Goal: Information Seeking & Learning: Learn about a topic

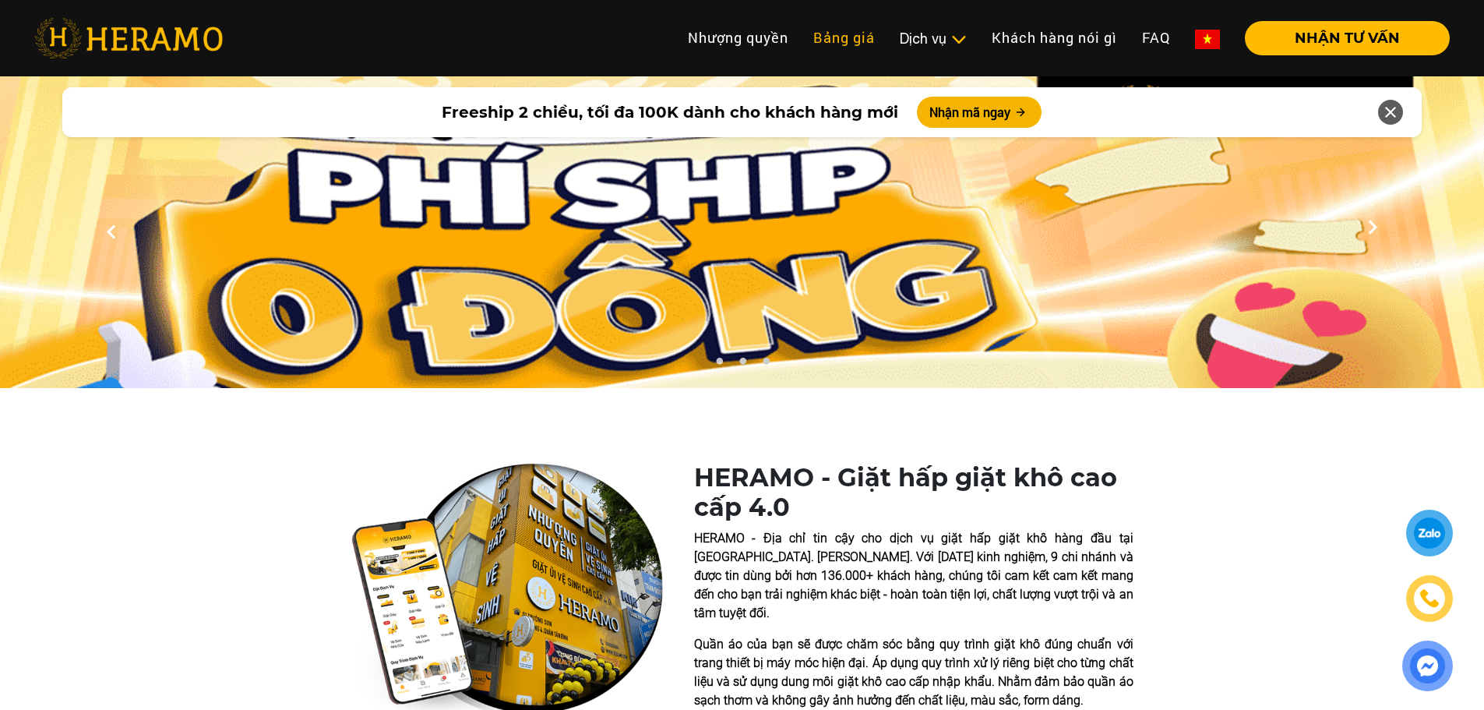
click at [835, 34] on link "Bảng giá" at bounding box center [844, 38] width 86 height 34
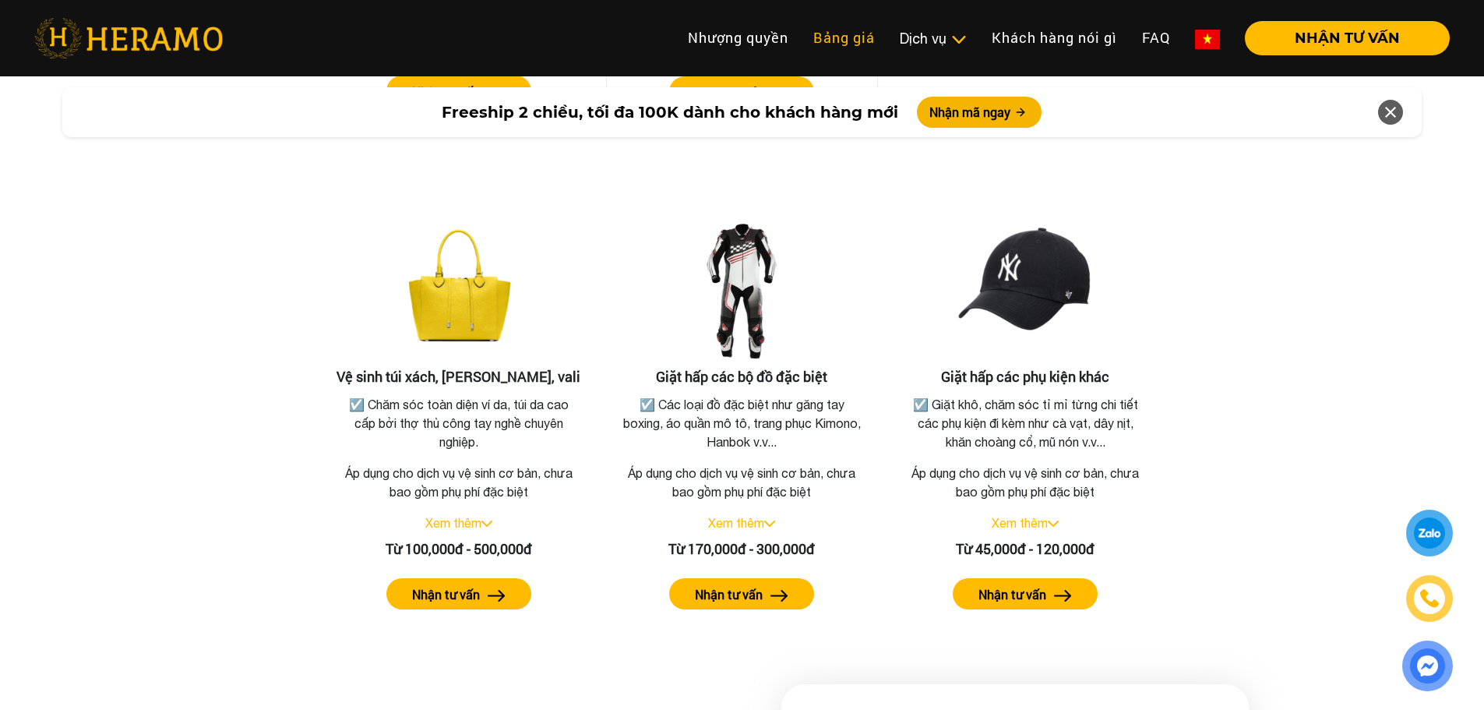
scroll to position [3263, 0]
click at [476, 516] on link "Xem thêm" at bounding box center [453, 523] width 56 height 14
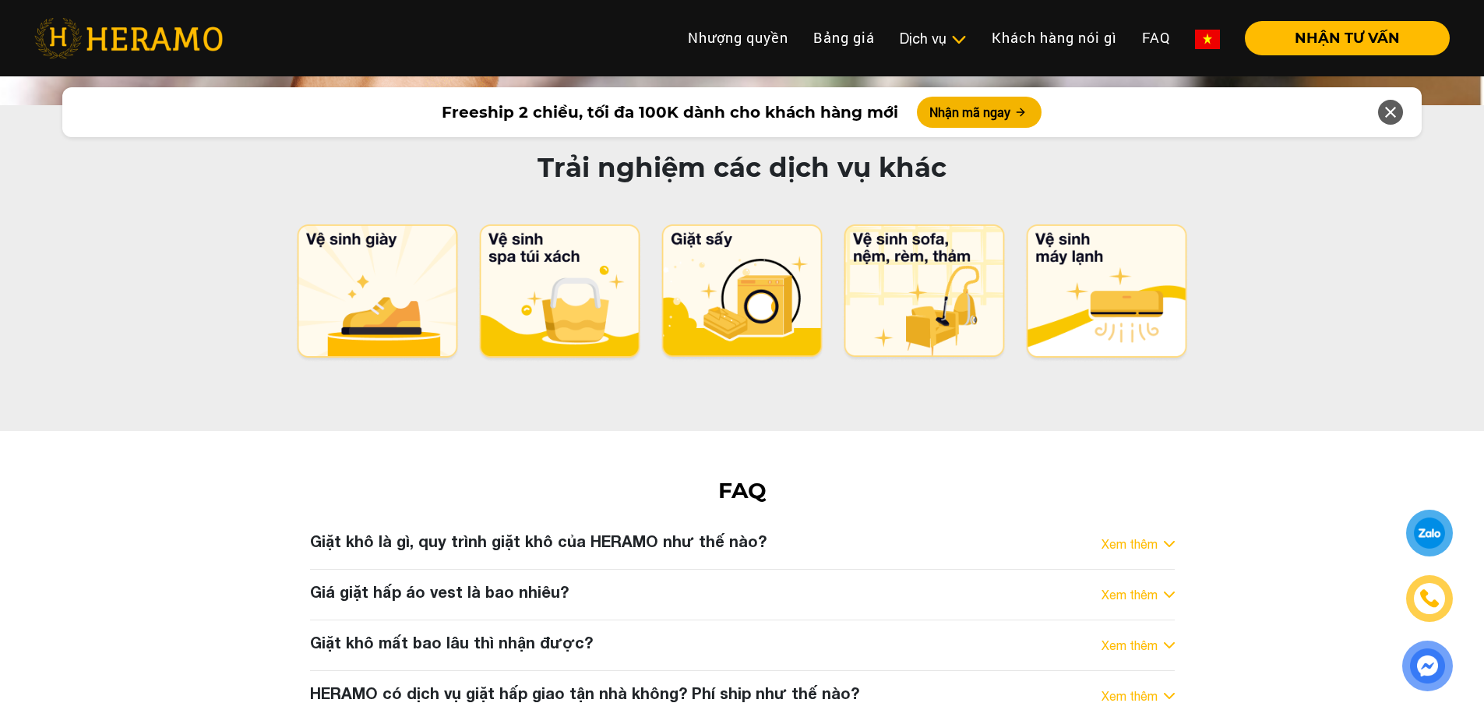
scroll to position [7626, 0]
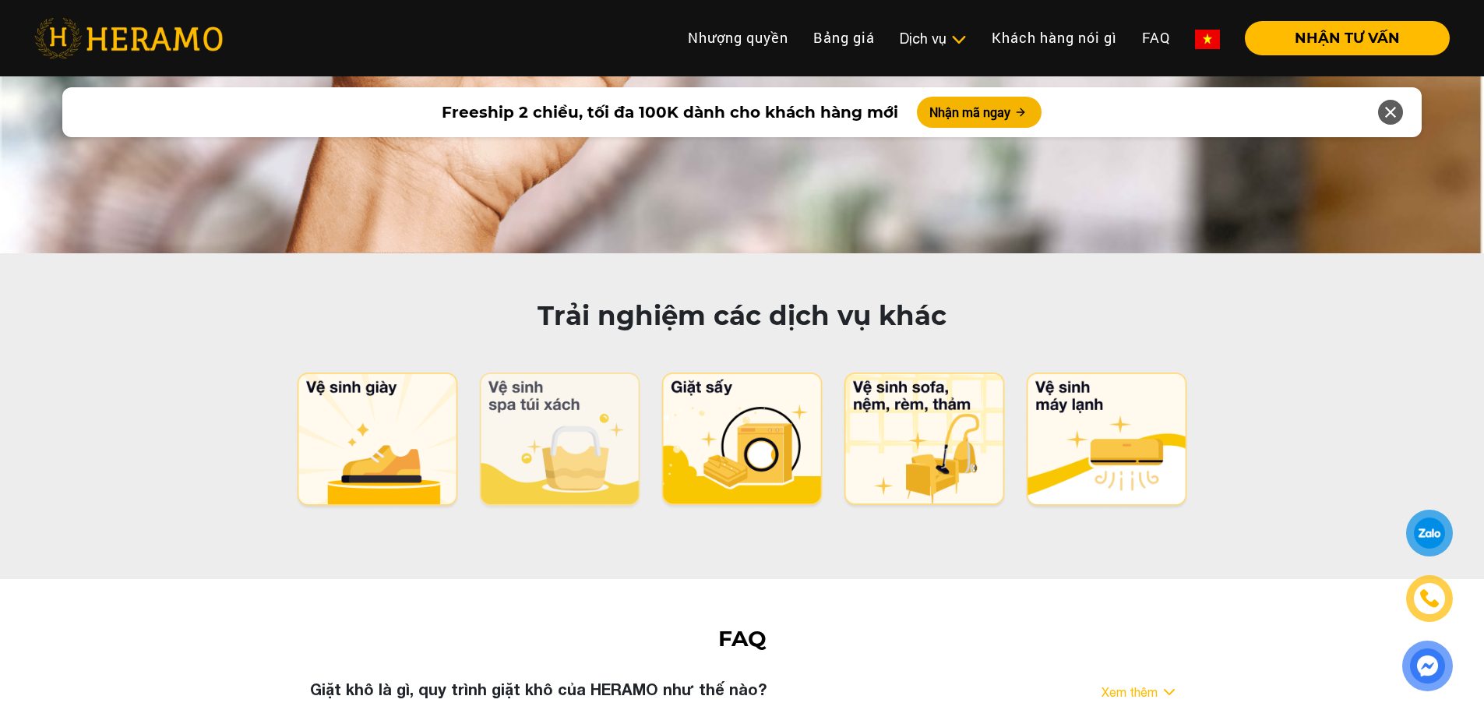
click at [567, 372] on img at bounding box center [560, 441] width 164 height 138
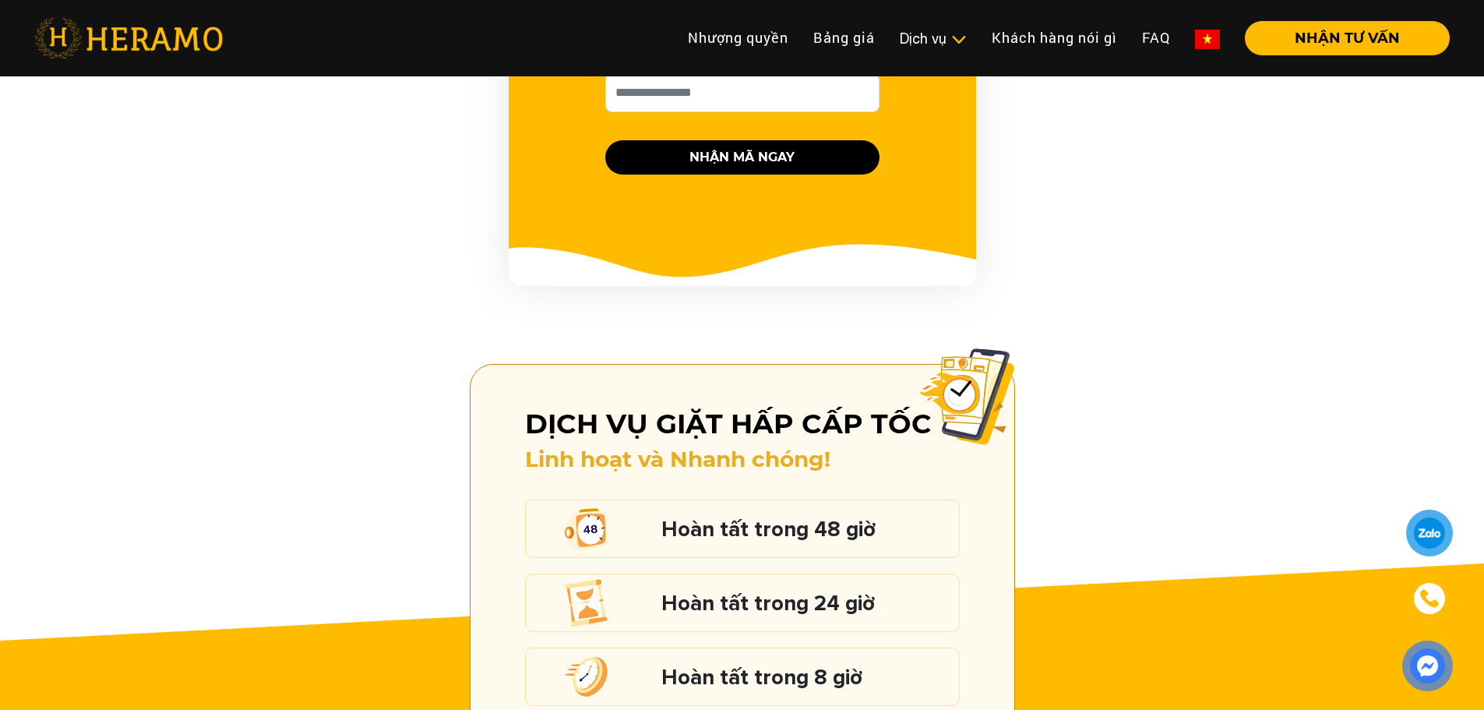
scroll to position [2026, 0]
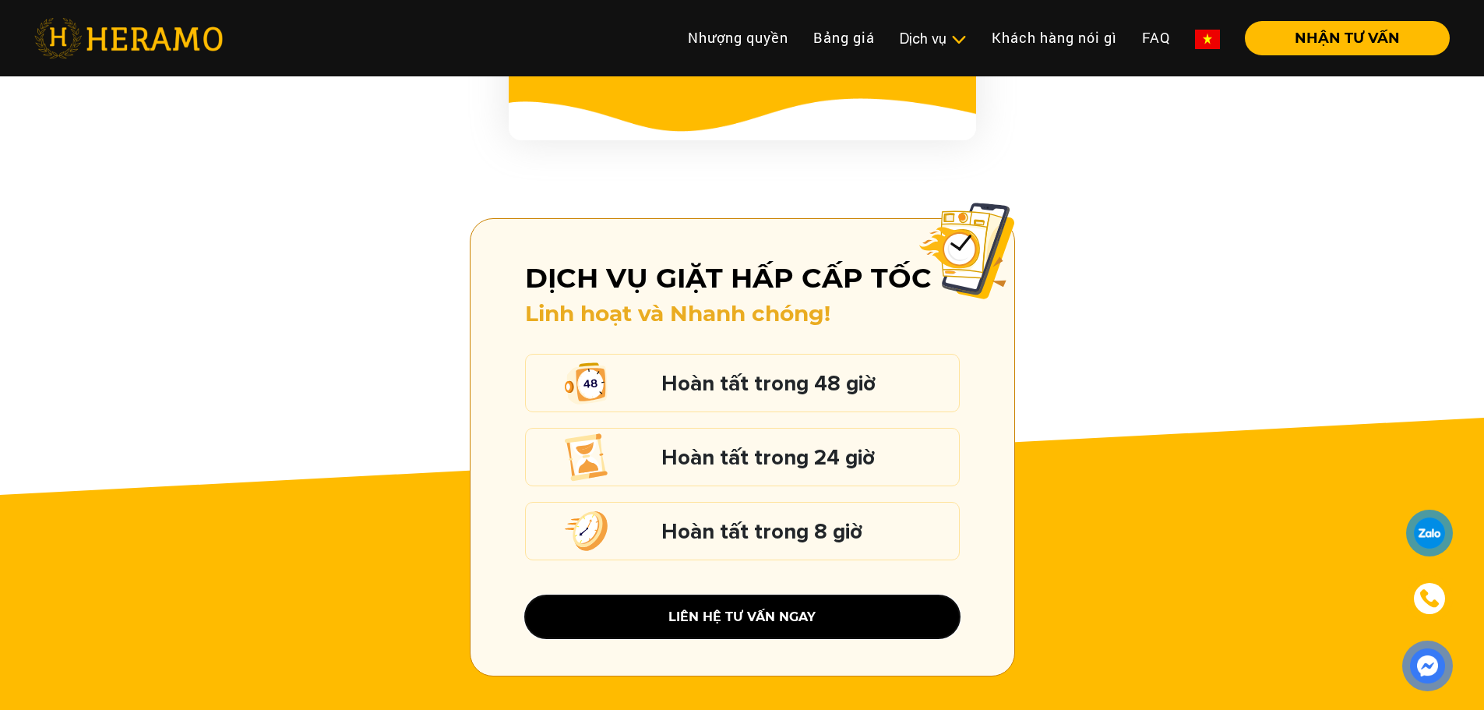
click at [709, 595] on button "liên hệ tư vấn ngay" at bounding box center [742, 616] width 435 height 43
